Goal: Complete application form

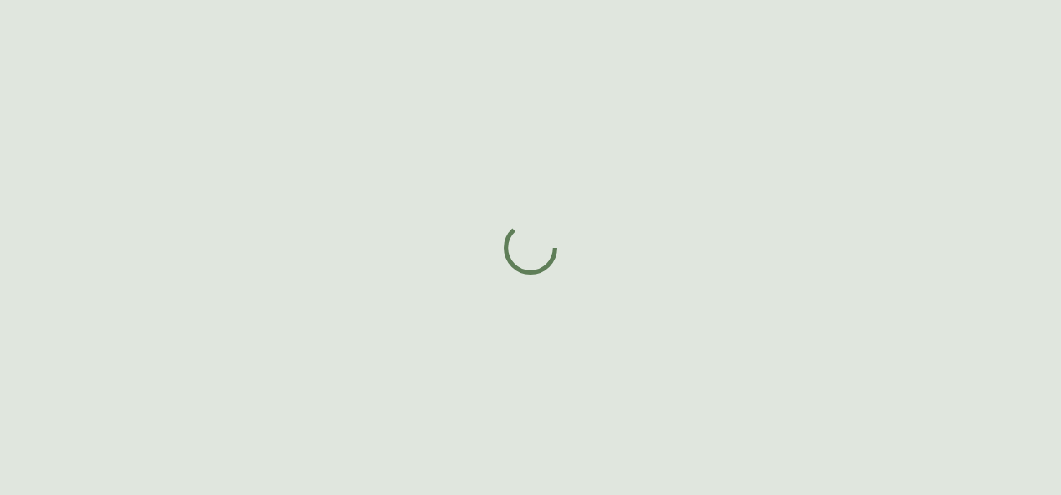
select select "BC"
select select "CA"
select select "CA_EN"
select select "Other"
select select "Architect"
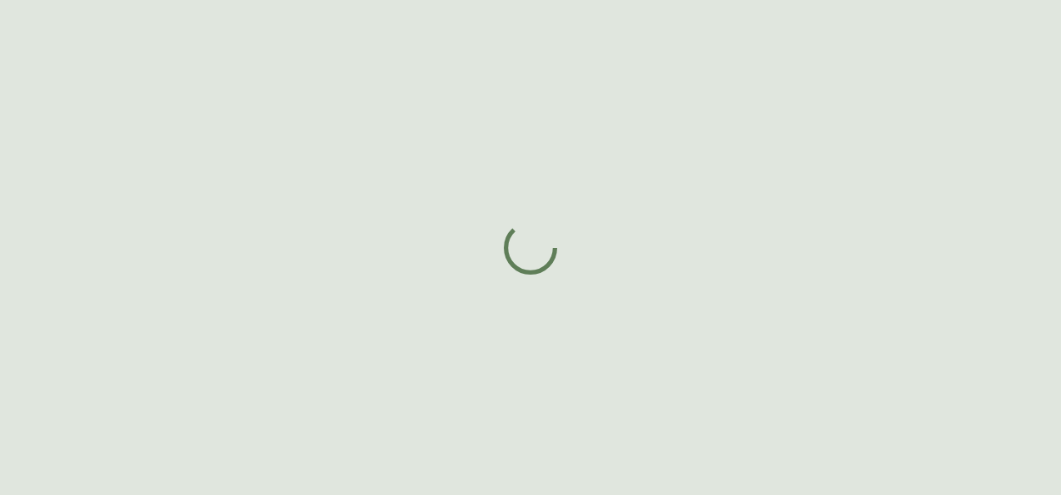
select select "cjw10z96p001r6gs00juufhhe"
select select "false"
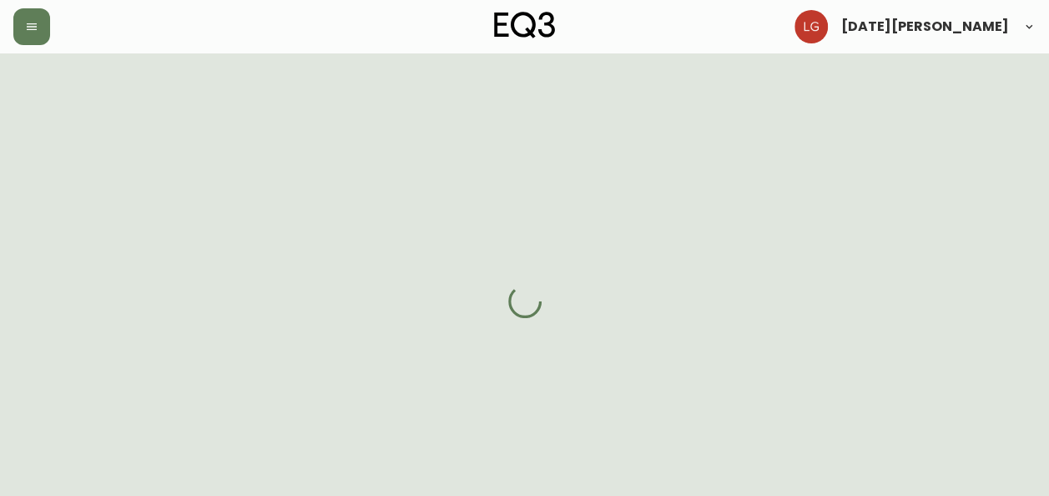
select select "BC"
select select "CA"
select select "CA_EN"
select select "Other"
select select "Architect"
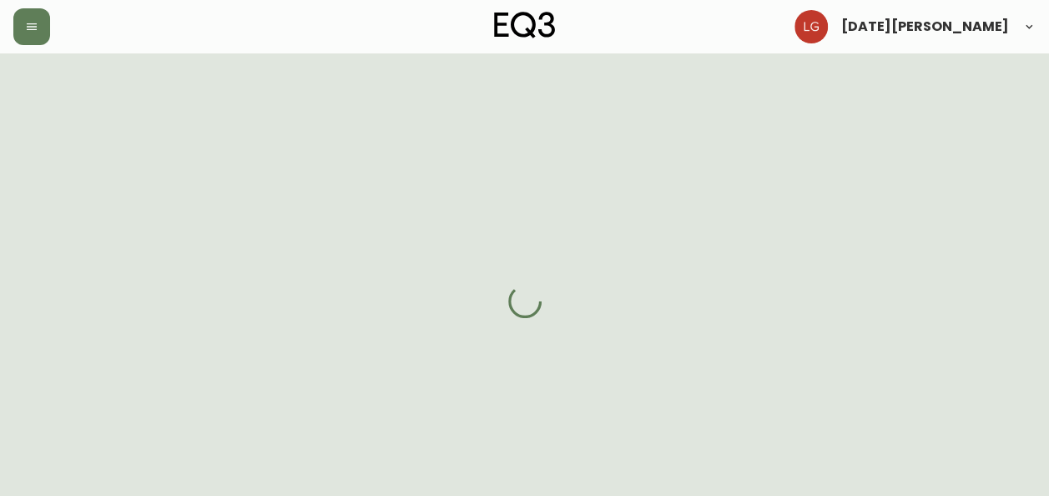
select select "false"
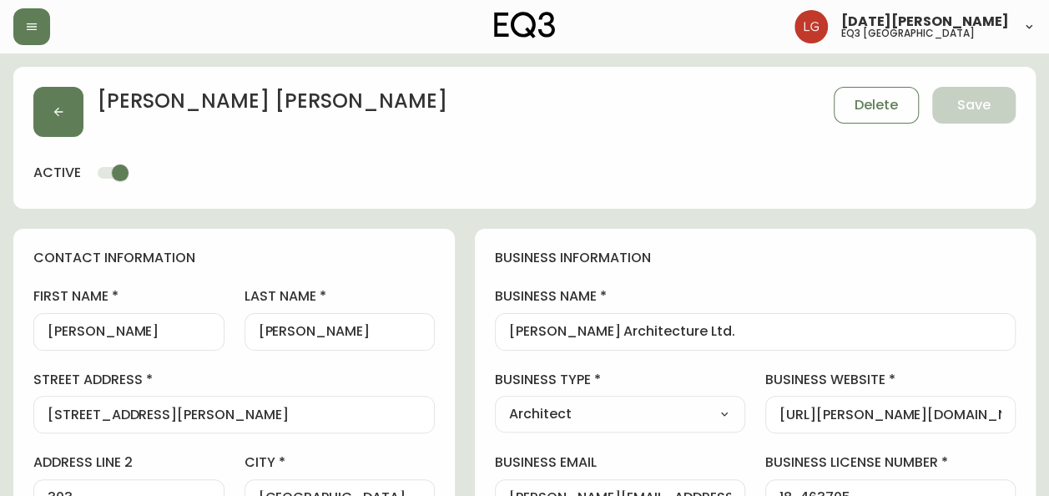
type input "EQ3 [GEOGRAPHIC_DATA]"
select select "cjw10z96p001r6gs00juufhhe"
